Goal: Task Accomplishment & Management: Complete application form

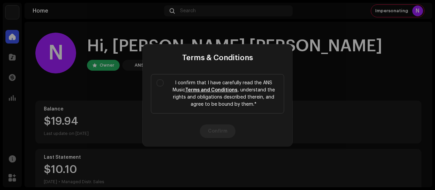
click at [313, 87] on div "Terms & Conditions I confirm that I have carefully read the ANS Music Terms and…" at bounding box center [217, 95] width 435 height 190
click at [162, 81] on input "I confirm that I have carefully read the ANS Music Terms and Conditions , under…" at bounding box center [160, 82] width 7 height 7
checkbox input "true"
click at [220, 130] on button "Confirm" at bounding box center [218, 131] width 36 height 14
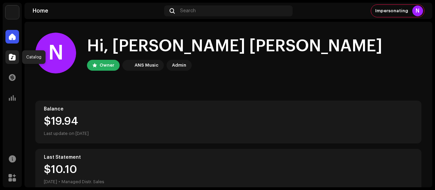
click at [8, 55] on div at bounding box center [12, 57] width 14 height 14
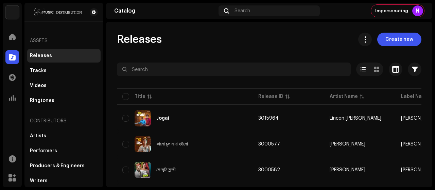
click at [397, 43] on span "Create new" at bounding box center [399, 40] width 28 height 14
click at [397, 43] on div "Releases Create new Selected 0 Select all 85 Options Filters Distribution statu…" at bounding box center [269, 104] width 326 height 165
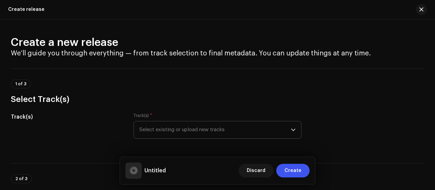
click at [257, 130] on span "Select existing or upload new tracks" at bounding box center [214, 129] width 151 height 17
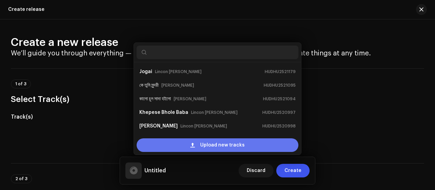
scroll to position [11, 0]
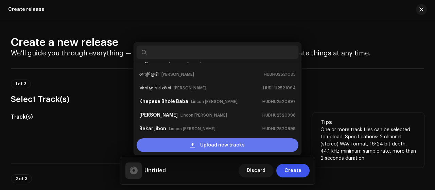
click at [255, 143] on div "Upload new tracks" at bounding box center [218, 145] width 162 height 14
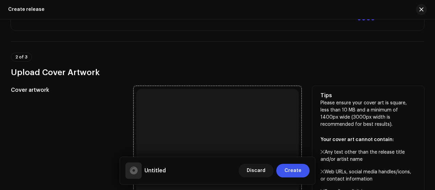
scroll to position [181, 0]
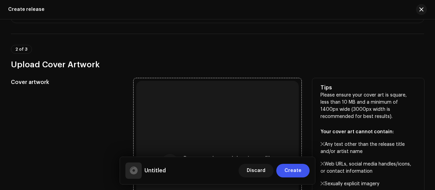
click at [235, 111] on div "Browse or drag and drop image file We support: JPG, JPEG, PNG, JFIF" at bounding box center [217, 162] width 162 height 162
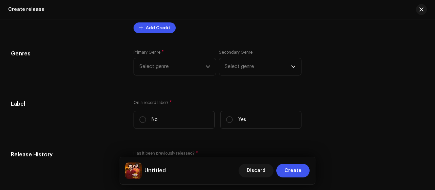
scroll to position [860, 0]
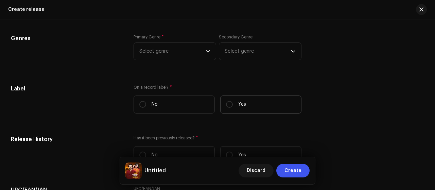
click at [228, 98] on label "Yes" at bounding box center [260, 104] width 81 height 18
click at [228, 101] on input "Yes" at bounding box center [229, 104] width 7 height 7
radio input "true"
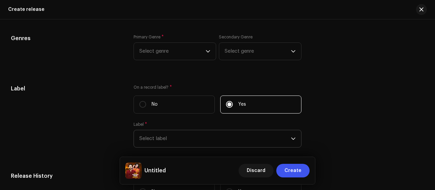
click at [223, 130] on span "Select label" at bounding box center [214, 138] width 151 height 17
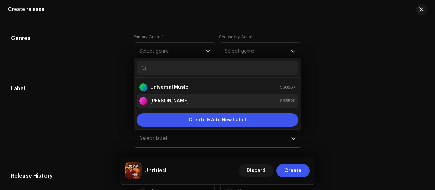
click at [204, 98] on div "[PERSON_NAME] 965529" at bounding box center [217, 101] width 156 height 8
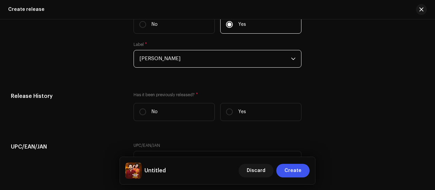
scroll to position [951, 0]
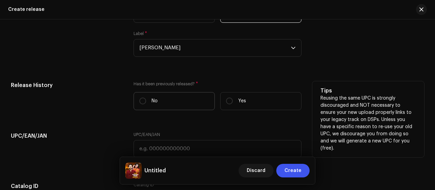
click at [169, 100] on label "No" at bounding box center [173, 101] width 81 height 18
click at [146, 100] on input "No" at bounding box center [142, 100] width 7 height 7
radio input "true"
click at [170, 98] on label "No" at bounding box center [173, 101] width 81 height 18
click at [146, 98] on input "No" at bounding box center [142, 100] width 7 height 7
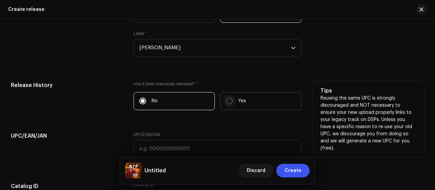
click at [230, 101] on input "Yes" at bounding box center [229, 100] width 7 height 7
radio input "true"
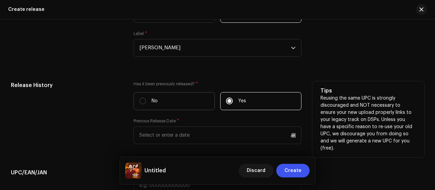
click at [181, 104] on label "No" at bounding box center [173, 101] width 81 height 18
click at [146, 104] on input "No" at bounding box center [142, 100] width 7 height 7
radio input "true"
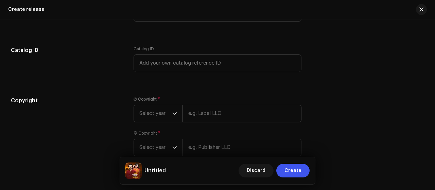
scroll to position [1126, 0]
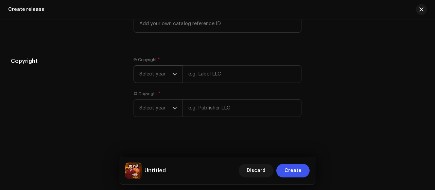
click at [158, 77] on span "Select year" at bounding box center [155, 74] width 33 height 17
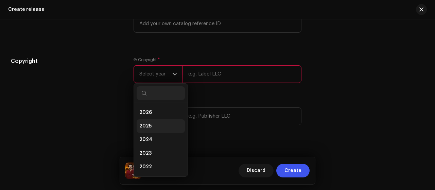
click at [159, 126] on li "2025" at bounding box center [161, 126] width 48 height 14
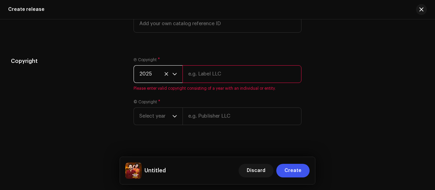
click at [212, 74] on input "text" at bounding box center [241, 74] width 119 height 18
type input "[PERSON_NAME], Distributed by ANS Music"
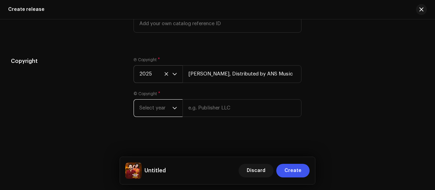
click at [164, 109] on span "Select year" at bounding box center [155, 108] width 33 height 17
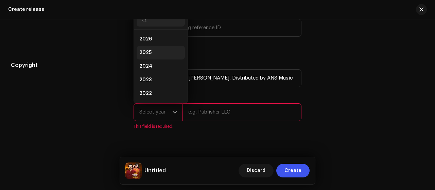
click at [151, 52] on li "2025" at bounding box center [161, 53] width 48 height 14
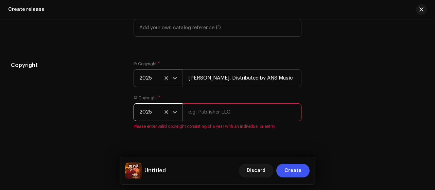
click at [212, 106] on input "text" at bounding box center [241, 112] width 119 height 18
type input "[PERSON_NAME], Distributed by ANS Music"
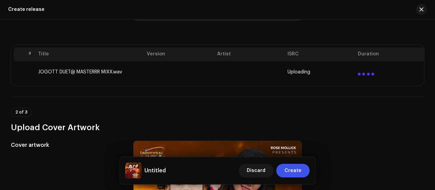
scroll to position [126, 0]
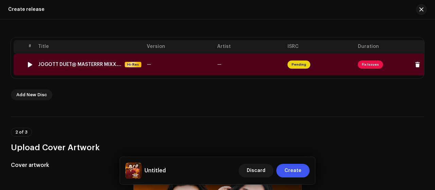
click at [378, 66] on span "Fix Issues" at bounding box center [370, 64] width 25 height 8
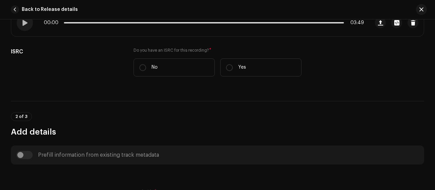
scroll to position [136, 0]
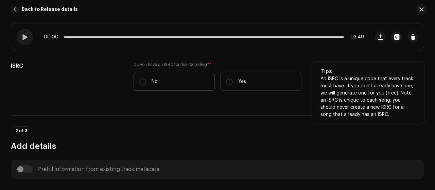
click at [154, 79] on p "No" at bounding box center [154, 81] width 6 height 7
click at [146, 79] on input "No" at bounding box center [142, 81] width 7 height 7
radio input "true"
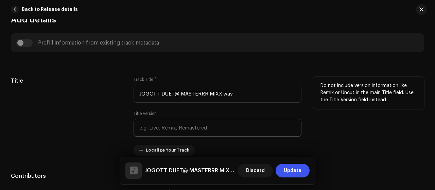
scroll to position [317, 0]
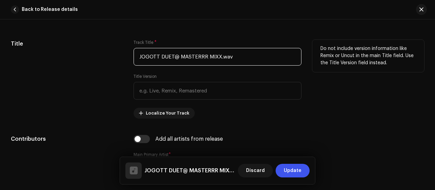
click at [236, 57] on input "JOGOTT DUET@ MASTERRR MIXX.wav" at bounding box center [217, 57] width 168 height 18
click at [236, 56] on input "JOGOTT DUET@ MASTERRR MIXX.wav" at bounding box center [217, 57] width 168 height 18
paste input "জামানার মানুষ ভালা না"
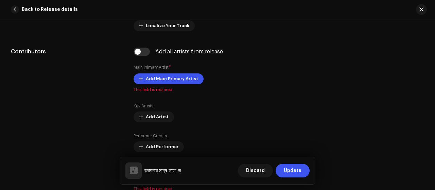
scroll to position [408, 0]
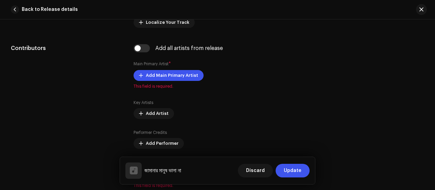
type input "জামানার মানুষ ভালা না"
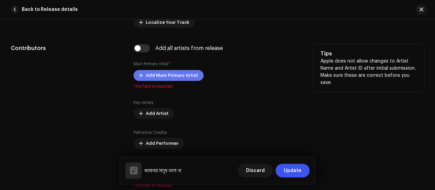
click at [194, 78] on span "Add Main Primary Artist" at bounding box center [172, 76] width 52 height 14
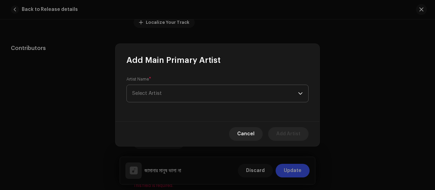
click at [188, 94] on span "Select Artist" at bounding box center [215, 93] width 166 height 17
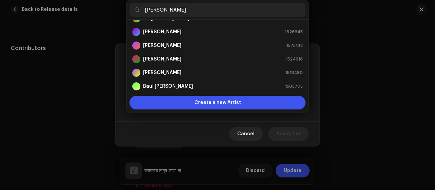
scroll to position [0, 0]
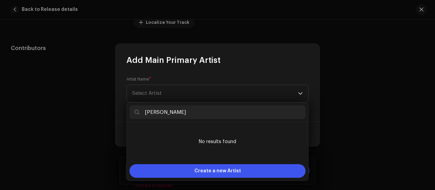
click at [145, 111] on input "[PERSON_NAME]" at bounding box center [217, 112] width 176 height 14
click at [200, 110] on input "[PERSON_NAME]" at bounding box center [217, 112] width 176 height 14
type input "[PERSON_NAME]"
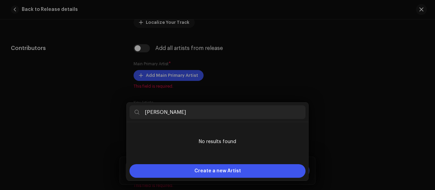
click at [343, 91] on div "Add Main Primary Artist Artist Name * [PERSON_NAME] Cancel Add Artist" at bounding box center [217, 95] width 435 height 190
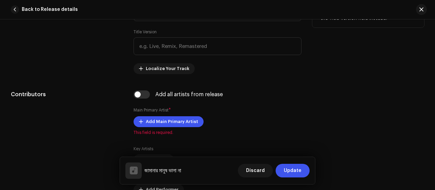
scroll to position [362, 0]
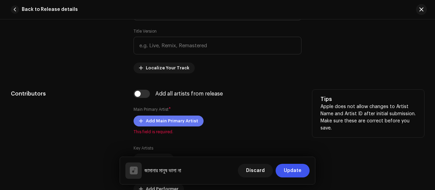
click at [181, 117] on span "Add Main Primary Artist" at bounding box center [172, 121] width 52 height 14
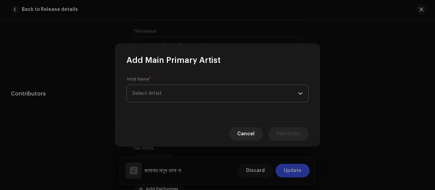
click at [181, 98] on span "Select Artist" at bounding box center [215, 93] width 166 height 17
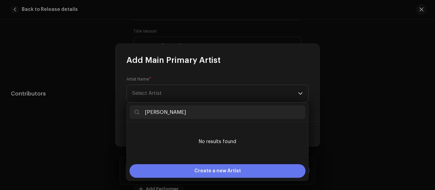
type input "[PERSON_NAME]"
click at [208, 167] on span "Create a new Artist" at bounding box center [217, 171] width 47 height 14
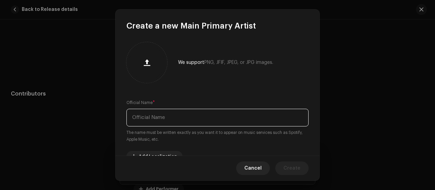
click at [177, 114] on input "text" at bounding box center [217, 118] width 182 height 18
paste input "[PERSON_NAME]"
type input "[PERSON_NAME]"
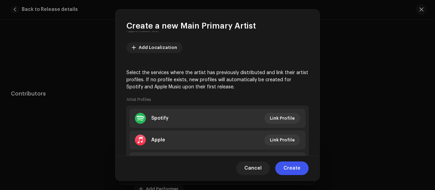
scroll to position [146, 0]
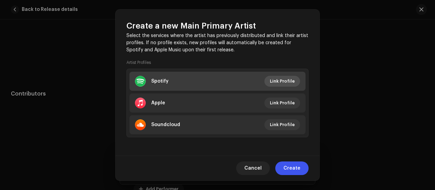
click at [287, 81] on span "Link Profile" at bounding box center [282, 81] width 25 height 14
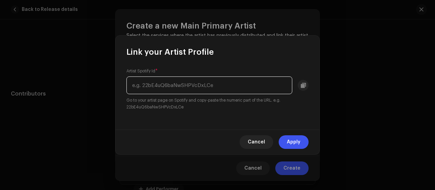
click at [246, 87] on input "text" at bounding box center [209, 85] width 166 height 18
paste input "7C11HjKrmIiX6uJw3d3kSJ"
type input "7C11HjKrmIiX6uJw3d3kSJ"
click at [291, 139] on span "Apply" at bounding box center [294, 142] width 14 height 14
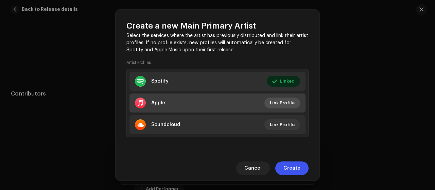
click at [285, 105] on span "Link Profile" at bounding box center [282, 103] width 25 height 14
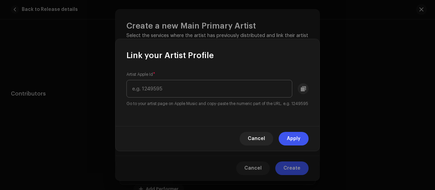
click at [213, 80] on input "text" at bounding box center [209, 89] width 166 height 18
type input "1650925727"
click at [303, 143] on button "Apply" at bounding box center [294, 139] width 30 height 14
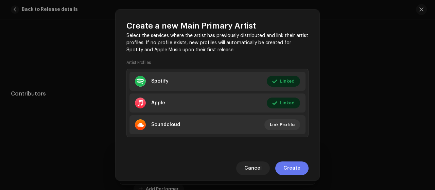
click at [297, 167] on span "Create" at bounding box center [291, 168] width 17 height 14
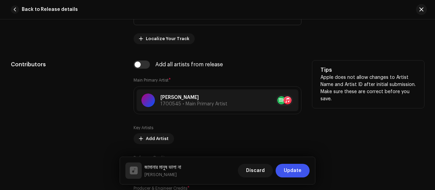
scroll to position [408, 0]
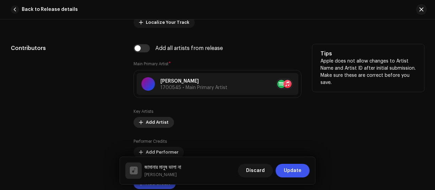
click at [165, 119] on span "Add Artist" at bounding box center [157, 122] width 23 height 14
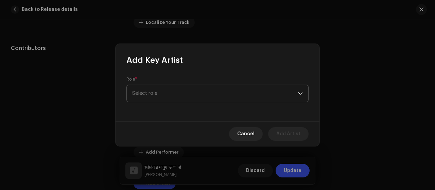
click at [194, 96] on span "Select role" at bounding box center [215, 93] width 166 height 17
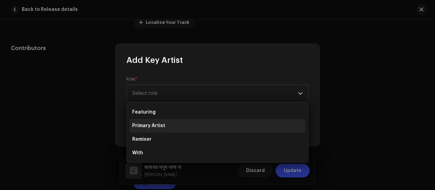
click at [178, 122] on li "Primary Artist" at bounding box center [217, 126] width 176 height 14
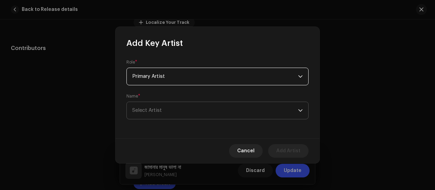
click at [192, 113] on span "Select Artist" at bounding box center [215, 110] width 166 height 17
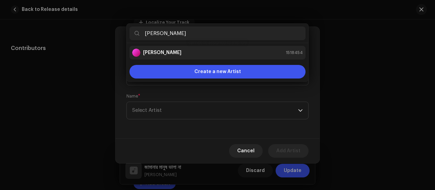
type input "[PERSON_NAME]"
click at [182, 53] on div "[PERSON_NAME] 1518454" at bounding box center [217, 53] width 171 height 8
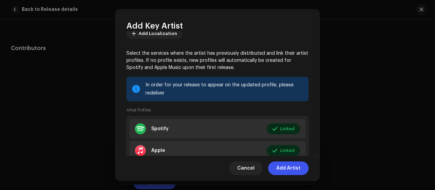
scroll to position [129, 0]
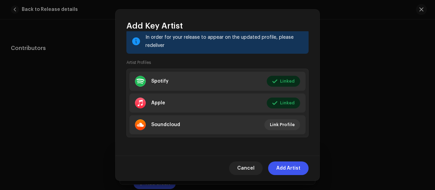
click at [278, 170] on span "Add Artist" at bounding box center [288, 168] width 24 height 14
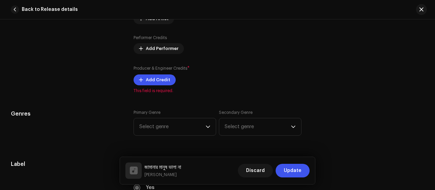
scroll to position [543, 0]
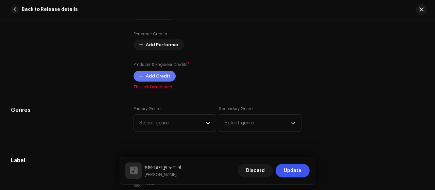
click at [158, 73] on span "Add Credit" at bounding box center [158, 76] width 24 height 14
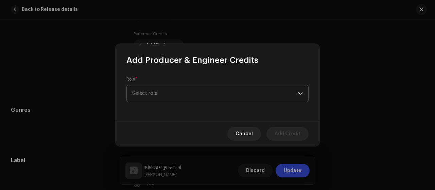
click at [172, 92] on span "Select role" at bounding box center [215, 93] width 166 height 17
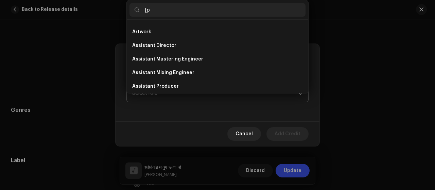
scroll to position [0, 0]
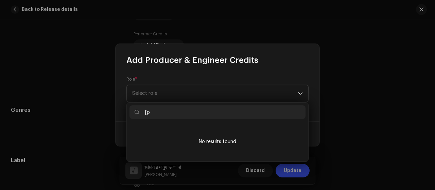
type input "["
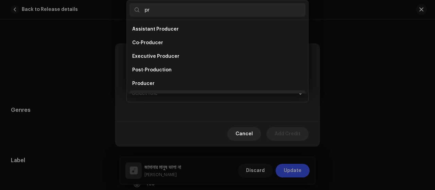
scroll to position [11, 0]
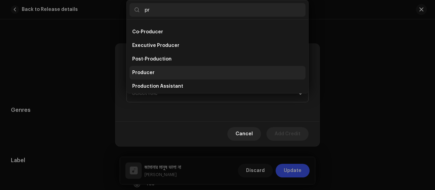
type input "pr"
click at [173, 71] on li "Producer" at bounding box center [217, 73] width 176 height 14
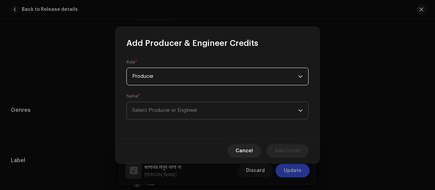
click at [215, 112] on span "Select Producer or Engineer" at bounding box center [215, 110] width 166 height 17
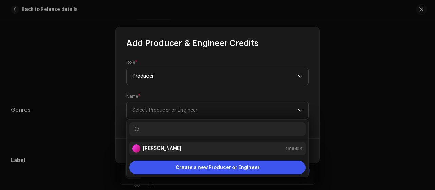
click at [202, 147] on div "[PERSON_NAME] 1518454" at bounding box center [217, 148] width 171 height 8
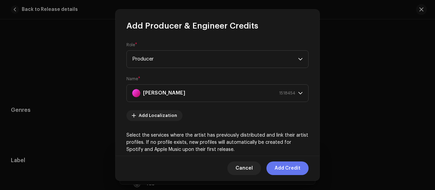
click at [289, 169] on span "Add Credit" at bounding box center [287, 168] width 26 height 14
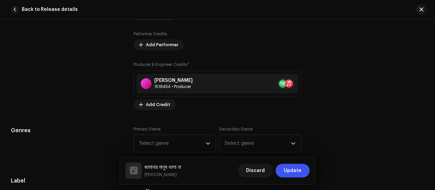
scroll to position [589, 0]
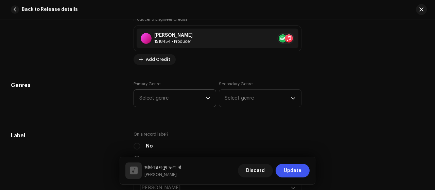
click at [170, 102] on span "Select genre" at bounding box center [172, 98] width 66 height 17
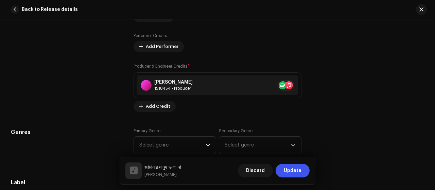
scroll to position [531, 0]
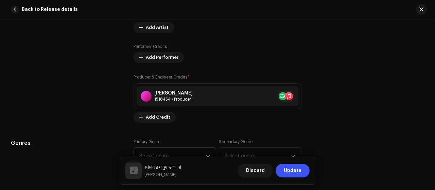
click at [165, 149] on span "Select genre" at bounding box center [172, 155] width 66 height 17
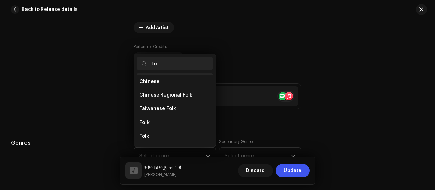
scroll to position [102, 0]
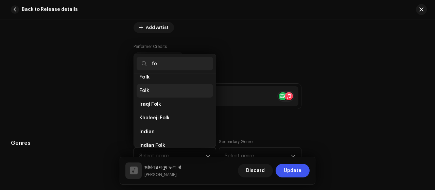
type input "fo"
click at [168, 89] on li "Folk" at bounding box center [175, 91] width 76 height 14
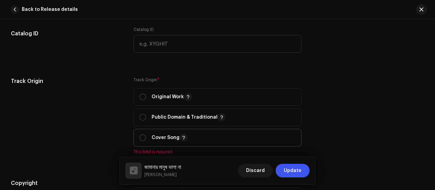
scroll to position [848, 0]
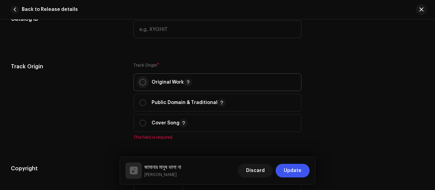
click at [143, 79] on input "radio" at bounding box center [142, 82] width 7 height 7
radio input "true"
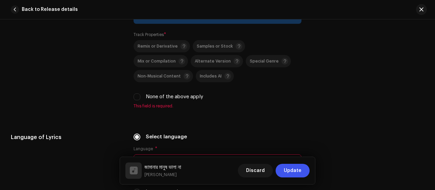
scroll to position [1074, 0]
click at [135, 91] on div "Please review the following options and select as many as apply for your track.…" at bounding box center [217, 46] width 168 height 126
click at [138, 93] on input "None of the above apply" at bounding box center [136, 96] width 7 height 7
checkbox input "true"
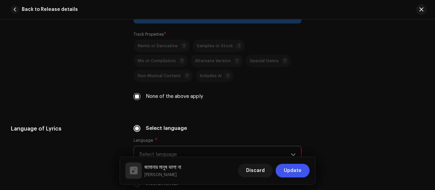
scroll to position [1165, 0]
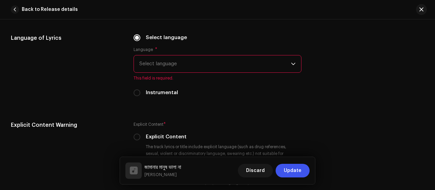
click at [206, 55] on span "Select language" at bounding box center [214, 63] width 151 height 17
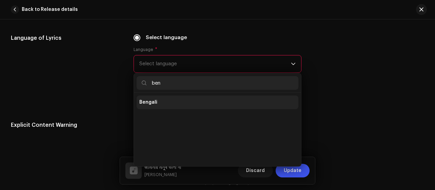
scroll to position [0, 0]
type input "ben"
click at [189, 95] on li "Bengali" at bounding box center [218, 102] width 162 height 14
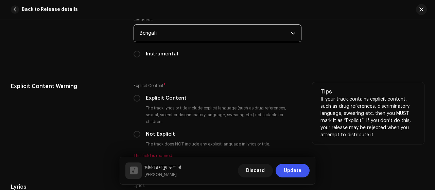
scroll to position [1210, 0]
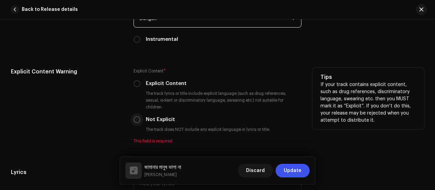
click at [137, 116] on input "Not Explicit" at bounding box center [136, 119] width 7 height 7
radio input "true"
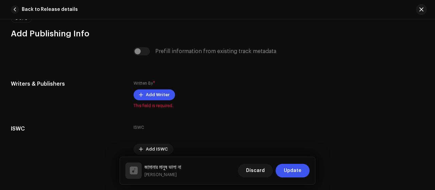
scroll to position [1437, 0]
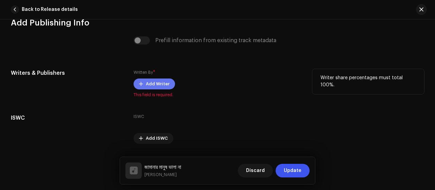
click at [161, 77] on span "Add Writer" at bounding box center [158, 84] width 24 height 14
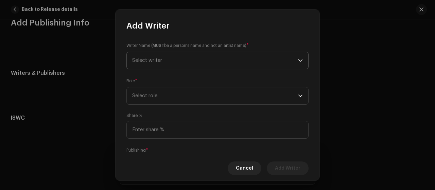
click at [185, 60] on span "Select writer" at bounding box center [215, 60] width 166 height 17
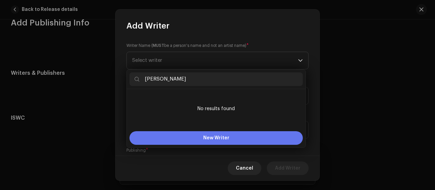
type input "[PERSON_NAME]"
click at [206, 138] on span "New Writer" at bounding box center [216, 138] width 26 height 5
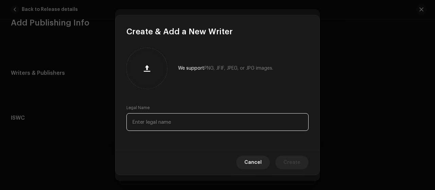
click at [189, 117] on input "text" at bounding box center [217, 122] width 182 height 18
paste input "[PERSON_NAME]"
type input "[PERSON_NAME]"
click at [289, 163] on span "Create" at bounding box center [291, 163] width 17 height 14
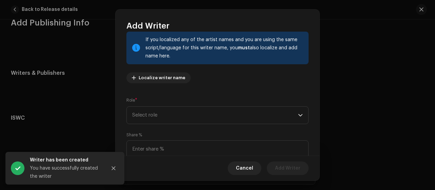
scroll to position [90, 0]
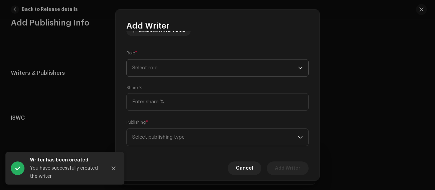
click at [240, 66] on span "Select role" at bounding box center [215, 67] width 166 height 17
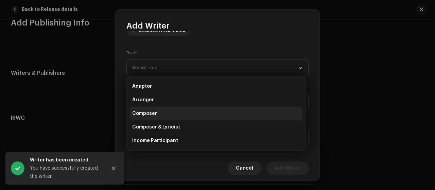
scroll to position [45, 0]
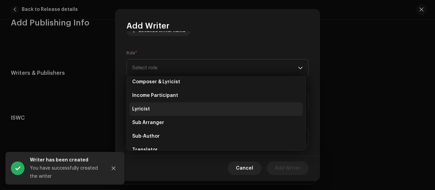
click at [202, 113] on li "Lyricist" at bounding box center [215, 109] width 173 height 14
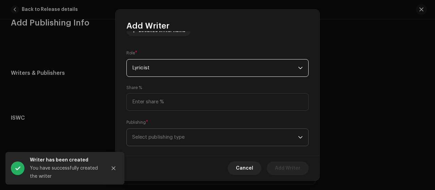
click at [203, 134] on span "Select publishing type" at bounding box center [215, 137] width 166 height 17
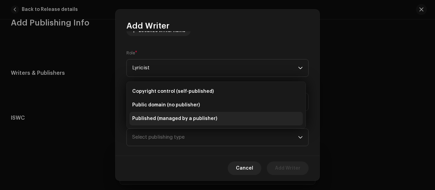
click at [185, 120] on span "Published (managed by a publisher)" at bounding box center [174, 118] width 85 height 7
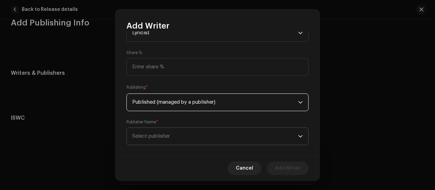
scroll to position [133, 0]
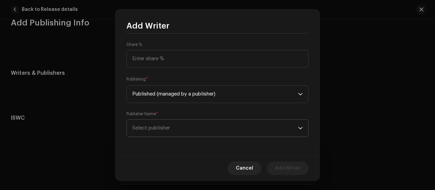
click at [200, 128] on span "Select publisher" at bounding box center [215, 128] width 166 height 17
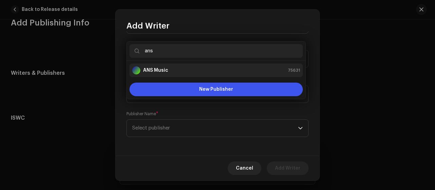
type input "ans"
click at [182, 68] on div "ANS Music 75631" at bounding box center [216, 70] width 168 height 8
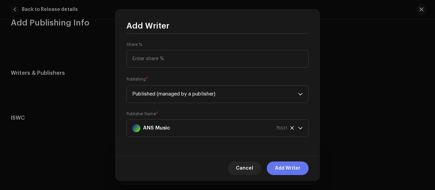
click at [283, 163] on span "Add Writer" at bounding box center [287, 168] width 25 height 14
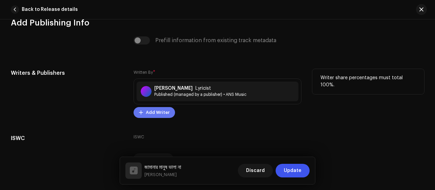
click at [146, 106] on span "Add Writer" at bounding box center [158, 113] width 24 height 14
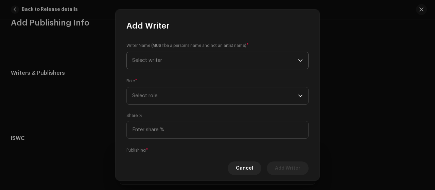
click at [194, 56] on span "Select writer" at bounding box center [215, 60] width 166 height 17
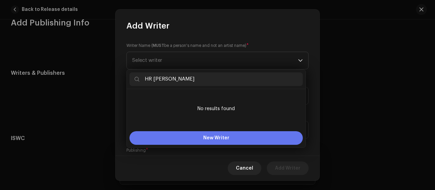
type input "HR [PERSON_NAME]"
click at [212, 138] on span "New Writer" at bounding box center [216, 138] width 26 height 5
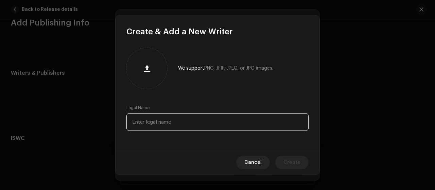
click at [204, 131] on input "text" at bounding box center [217, 122] width 182 height 18
paste input "HR [PERSON_NAME]"
type input "HR [PERSON_NAME]"
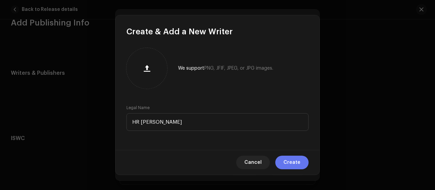
click at [293, 161] on span "Create" at bounding box center [291, 163] width 17 height 14
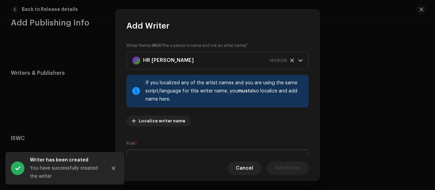
scroll to position [90, 0]
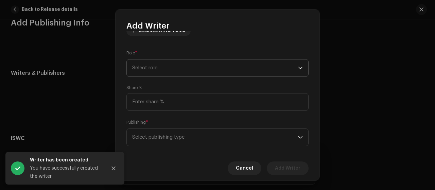
click at [205, 70] on span "Select role" at bounding box center [215, 67] width 166 height 17
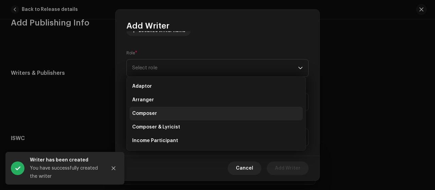
click at [174, 115] on li "Composer" at bounding box center [215, 114] width 173 height 14
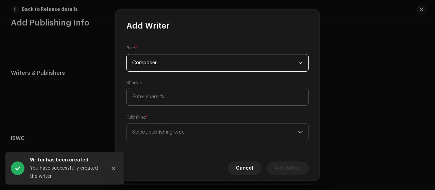
scroll to position [100, 0]
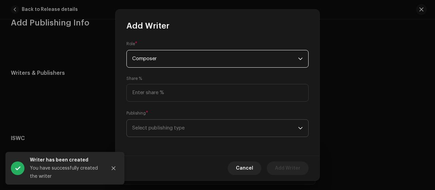
click at [200, 125] on span "Select publishing type" at bounding box center [215, 128] width 166 height 17
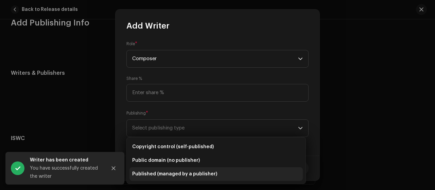
click at [200, 173] on span "Published (managed by a publisher)" at bounding box center [174, 174] width 85 height 7
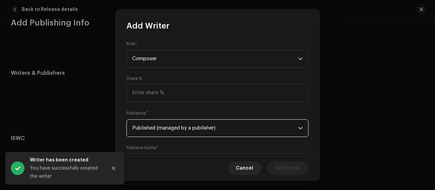
scroll to position [133, 0]
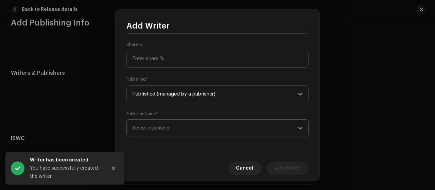
click at [191, 130] on span "Select publisher" at bounding box center [215, 128] width 166 height 17
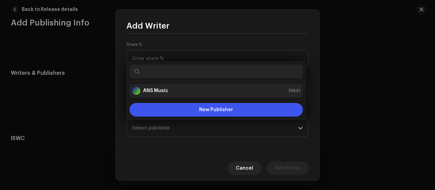
click at [183, 95] on li "ANS Music 75631" at bounding box center [215, 91] width 173 height 14
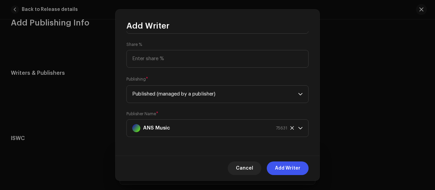
click at [280, 167] on span "Add Writer" at bounding box center [287, 168] width 25 height 14
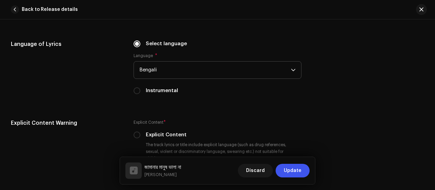
scroll to position [1255, 0]
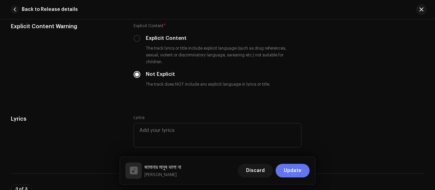
click at [298, 169] on span "Update" at bounding box center [293, 171] width 18 height 14
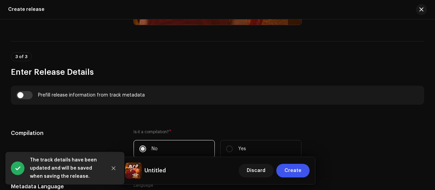
scroll to position [443, 0]
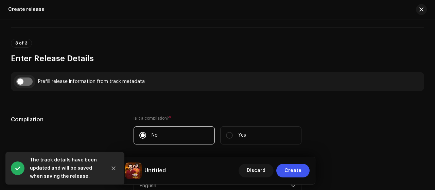
click at [21, 81] on input "checkbox" at bounding box center [24, 81] width 16 height 8
checkbox input "true"
type input "জামানার মানুষ ভালা না"
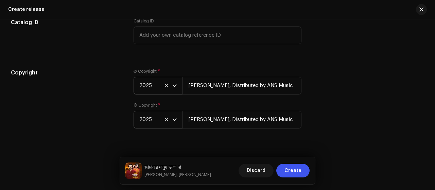
scroll to position [1251, 0]
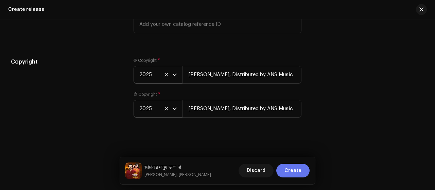
click at [305, 172] on button "Create" at bounding box center [292, 171] width 33 height 14
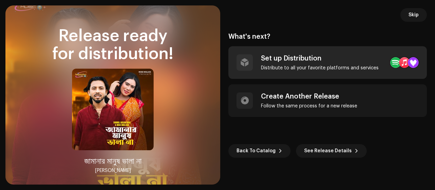
click at [340, 59] on div "Set up Distribution" at bounding box center [320, 58] width 118 height 8
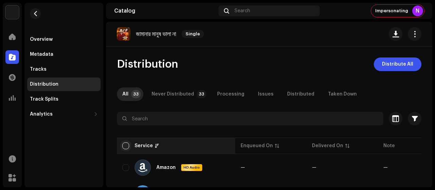
click at [125, 145] on input "checkbox" at bounding box center [125, 145] width 7 height 7
checkbox input "true"
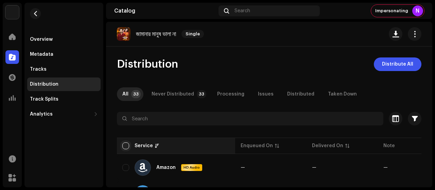
checkbox input "true"
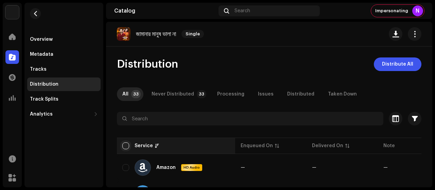
checkbox input "true"
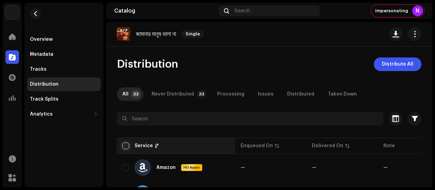
checkbox input "true"
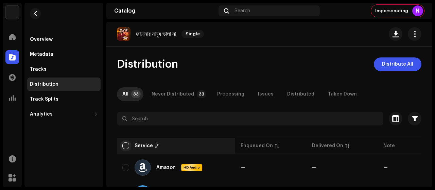
checkbox input "true"
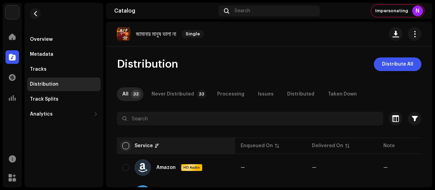
checkbox input "true"
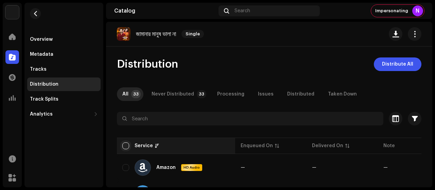
checkbox input "true"
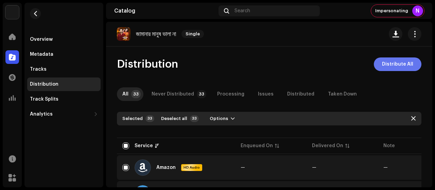
click at [400, 69] on span "Distribute All" at bounding box center [397, 64] width 31 height 14
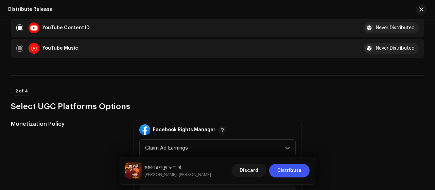
scroll to position [860, 0]
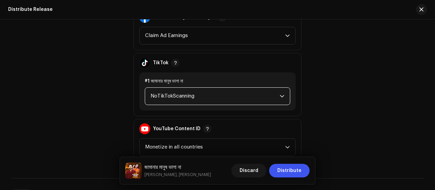
click at [217, 97] on span "NoTikTokScanning" at bounding box center [214, 96] width 129 height 17
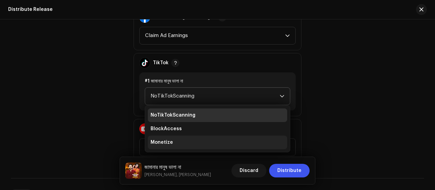
click at [186, 141] on li "Monetize" at bounding box center [217, 143] width 139 height 14
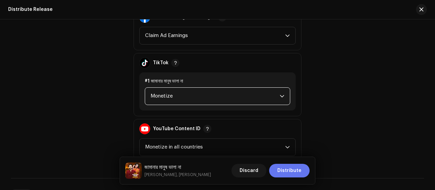
click at [284, 168] on span "Distribute" at bounding box center [289, 171] width 24 height 14
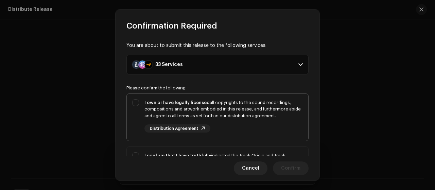
click at [147, 109] on div "I own or have legally licensed all copyrights to the sound recordings, composit…" at bounding box center [223, 109] width 158 height 20
checkbox input "true"
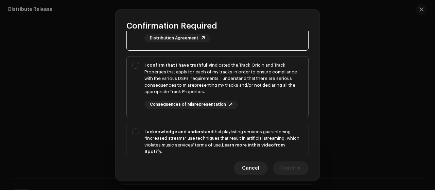
click at [143, 85] on div "I confirm that I have truthfully indicated the Track Origin and Track Propertie…" at bounding box center [217, 85] width 181 height 58
checkbox input "true"
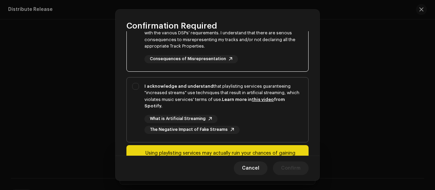
click at [131, 108] on div "I acknowledge and understand that playlisting services guaranteeing "increased …" at bounding box center [217, 108] width 181 height 62
checkbox input "true"
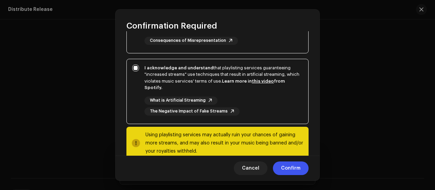
scroll to position [168, 0]
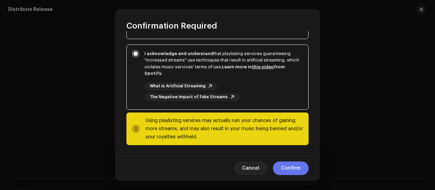
click at [287, 169] on span "Confirm" at bounding box center [290, 168] width 19 height 14
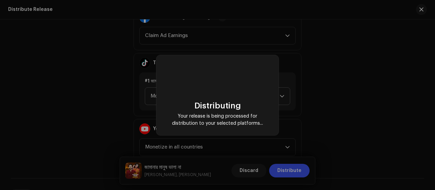
checkbox input "false"
